Goal: Navigation & Orientation: Find specific page/section

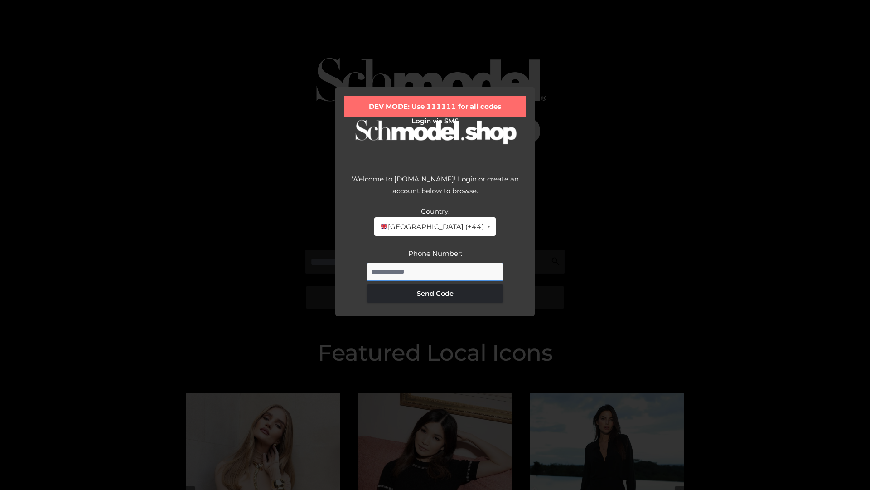
click at [435, 271] on input "Phone Number:" at bounding box center [435, 271] width 136 height 18
type input "**********"
click at [435, 293] on button "Send Code" at bounding box center [435, 293] width 136 height 18
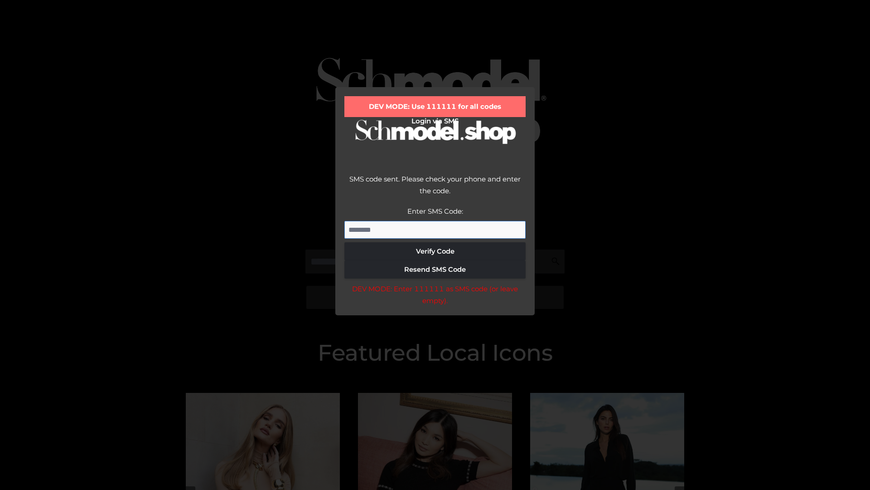
click at [435, 229] on input "Enter SMS Code:" at bounding box center [435, 230] width 181 height 18
type input "******"
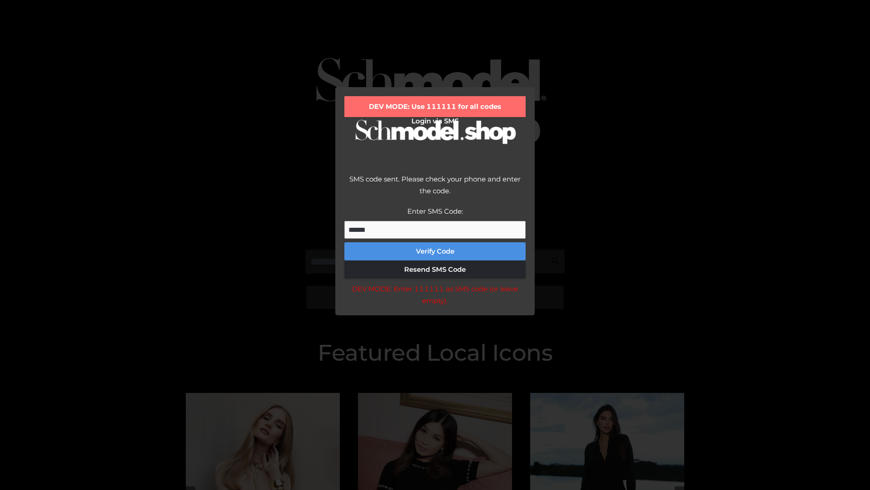
click at [435, 251] on button "Verify Code" at bounding box center [435, 251] width 181 height 18
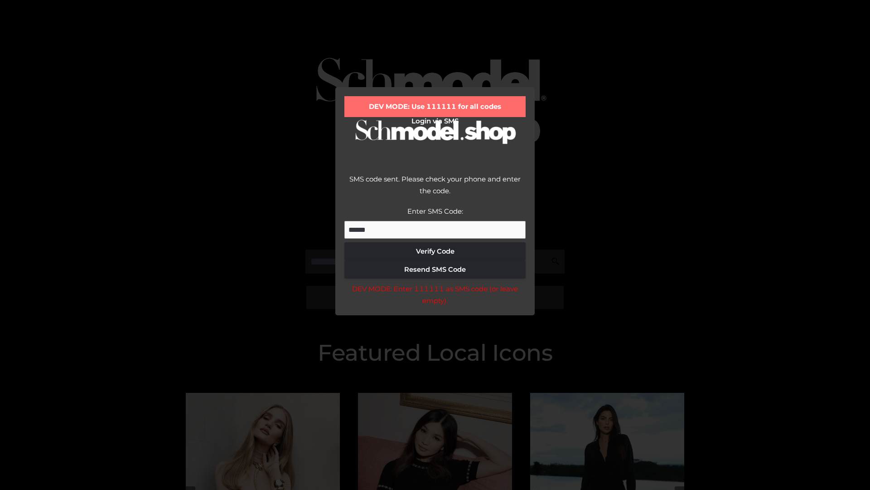
click at [435, 297] on div "DEV MODE: Enter 111111 as SMS code (or leave empty)." at bounding box center [435, 294] width 181 height 23
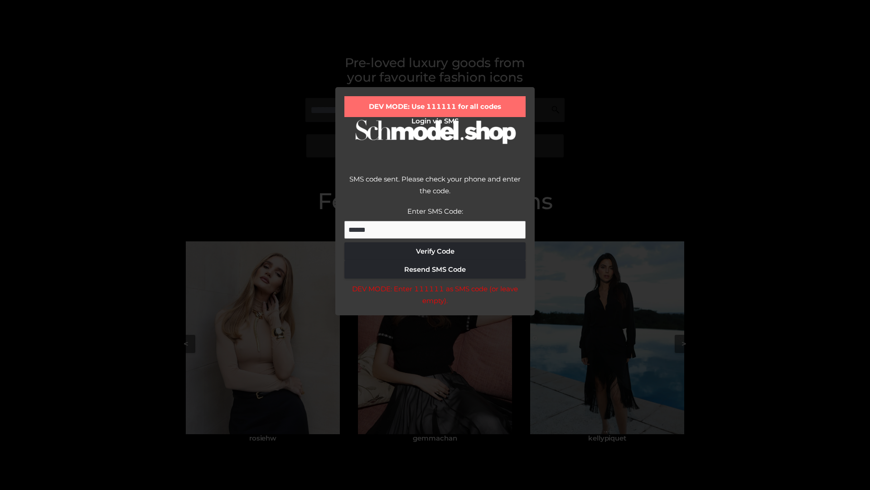
scroll to position [193, 0]
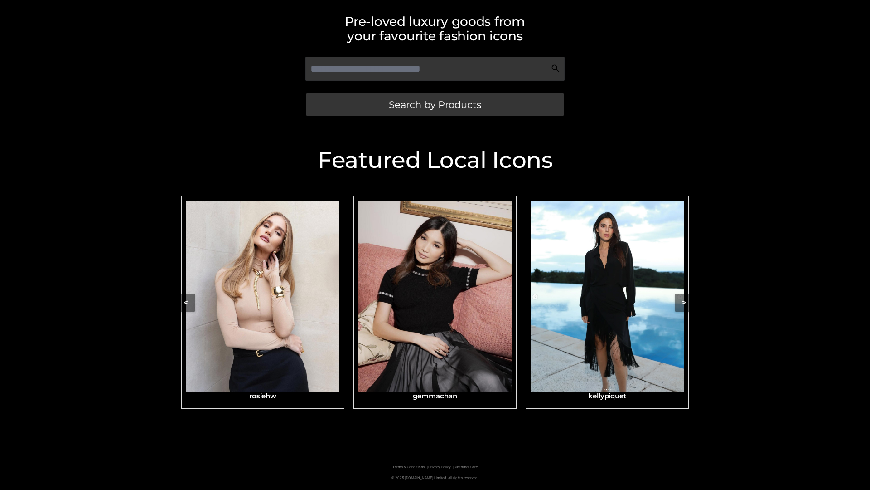
scroll to position [193, 0]
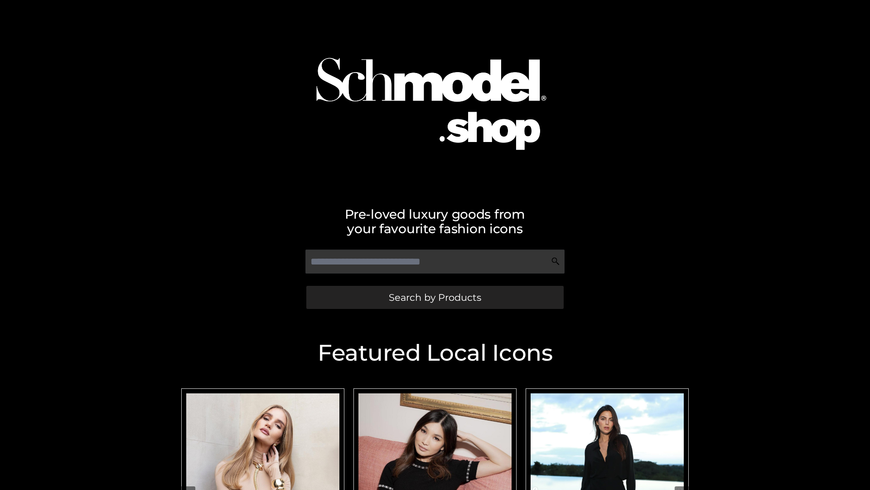
click at [435, 297] on span "Search by Products" at bounding box center [435, 297] width 92 height 10
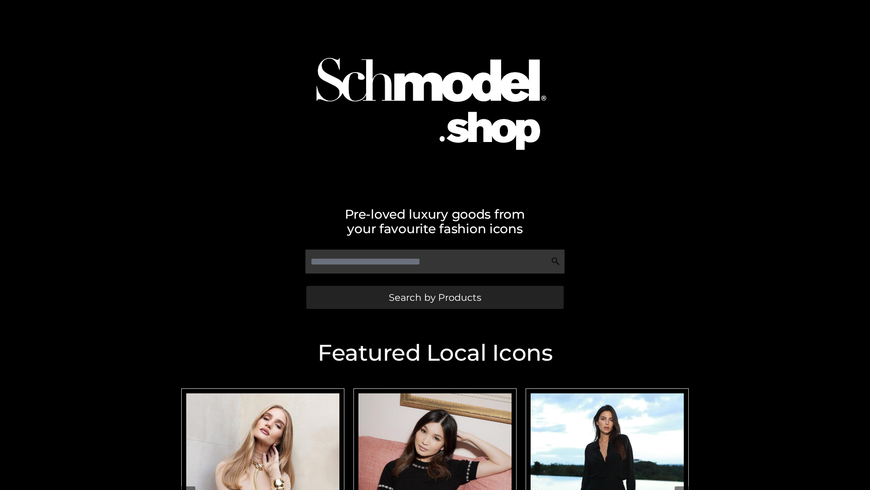
click at [435, 297] on span "Search by Products" at bounding box center [435, 297] width 92 height 10
